Goal: Transaction & Acquisition: Subscribe to service/newsletter

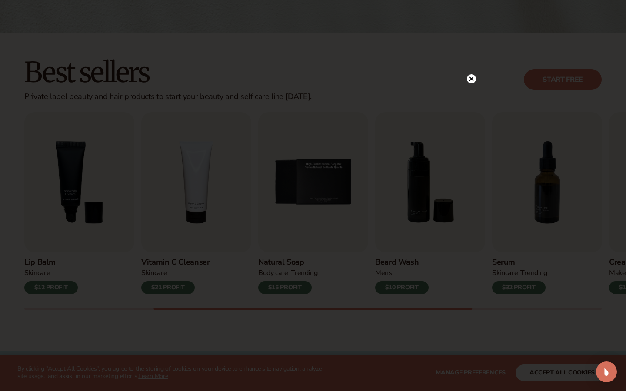
scroll to position [218, 0]
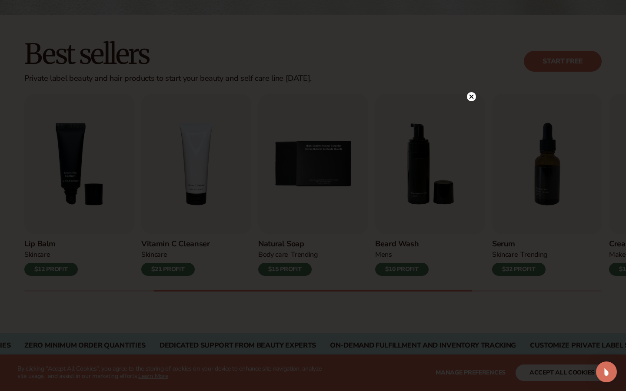
click at [471, 98] on icon at bounding box center [471, 96] width 9 height 9
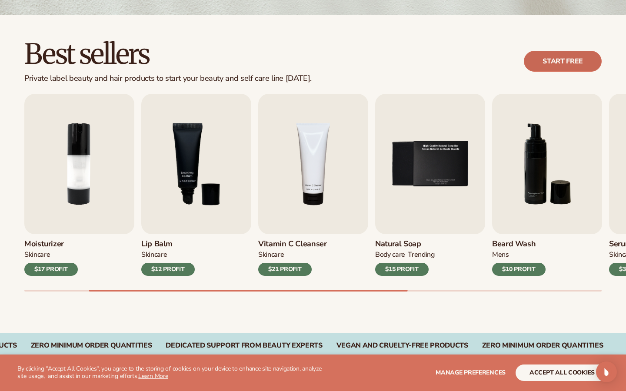
click at [592, 67] on link "Start free" at bounding box center [563, 61] width 78 height 21
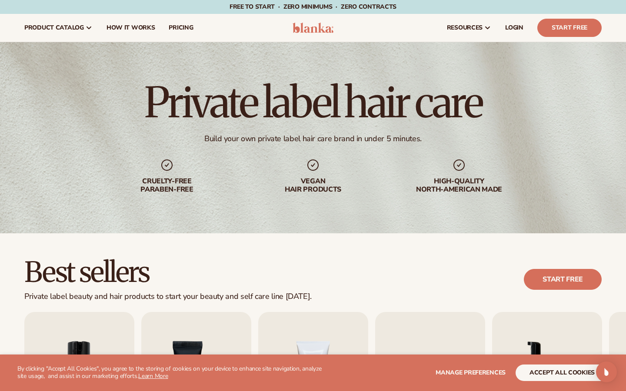
scroll to position [0, 0]
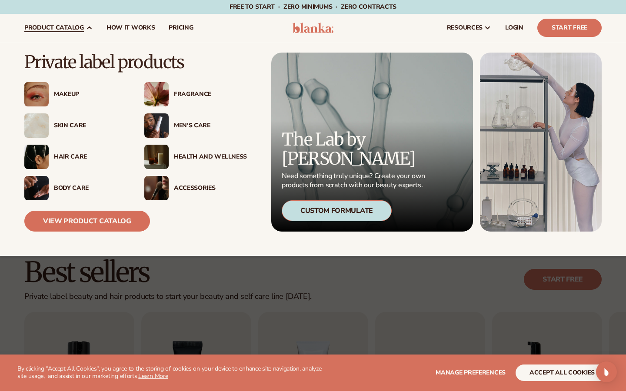
click at [75, 157] on div "Hair Care" at bounding box center [90, 156] width 73 height 7
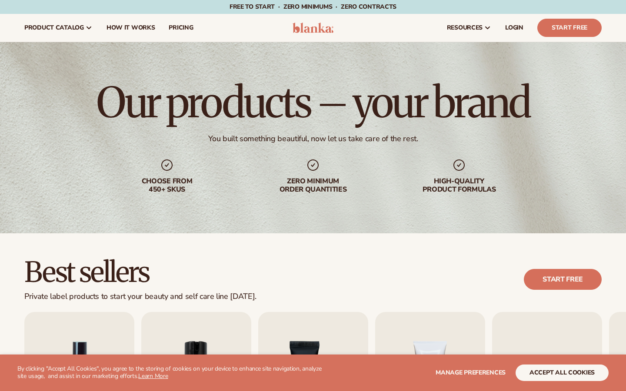
scroll to position [2, 0]
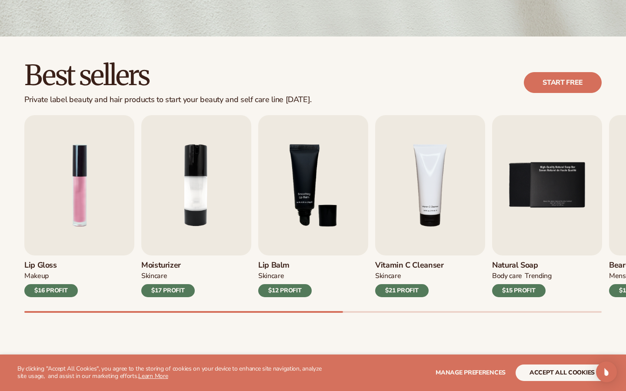
scroll to position [220, 0]
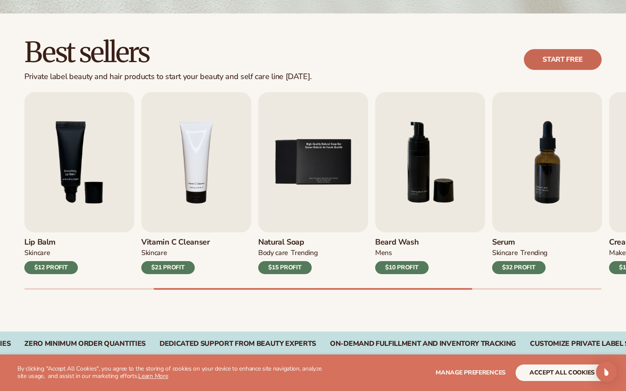
click at [561, 53] on link "Start free" at bounding box center [563, 59] width 78 height 21
